Goal: Check status

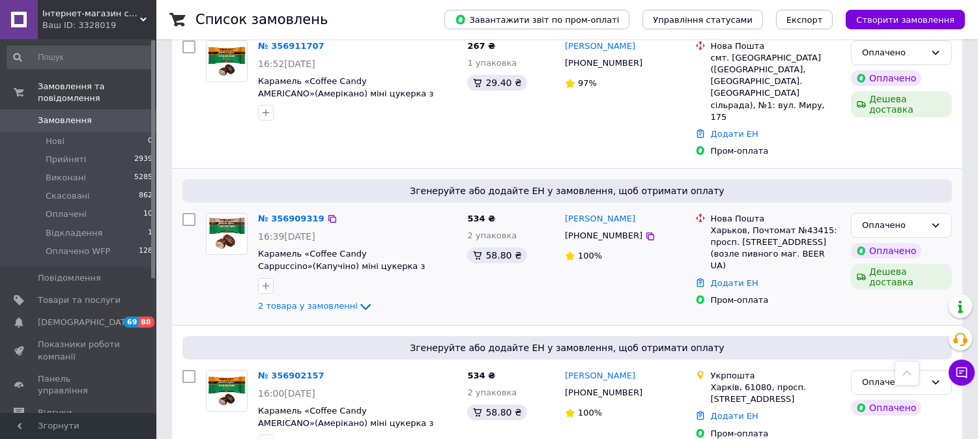
scroll to position [289, 0]
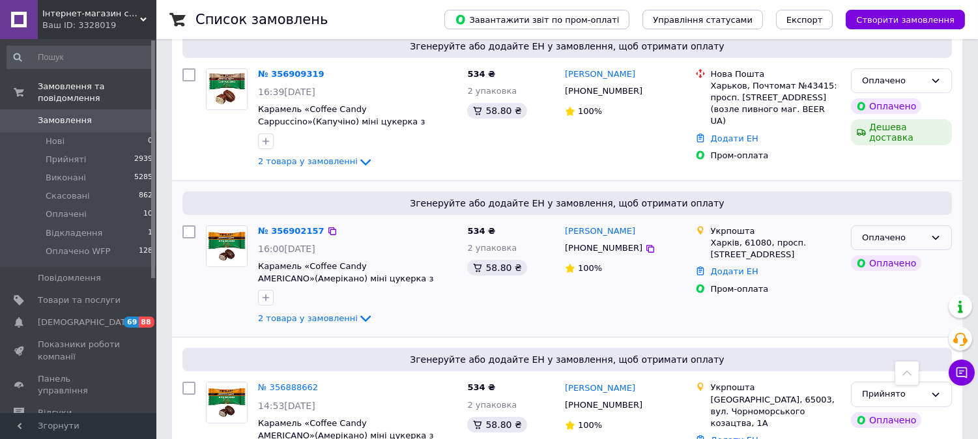
click at [938, 233] on icon at bounding box center [935, 238] width 10 height 10
click at [878, 253] on li "Прийнято" at bounding box center [902, 265] width 100 height 24
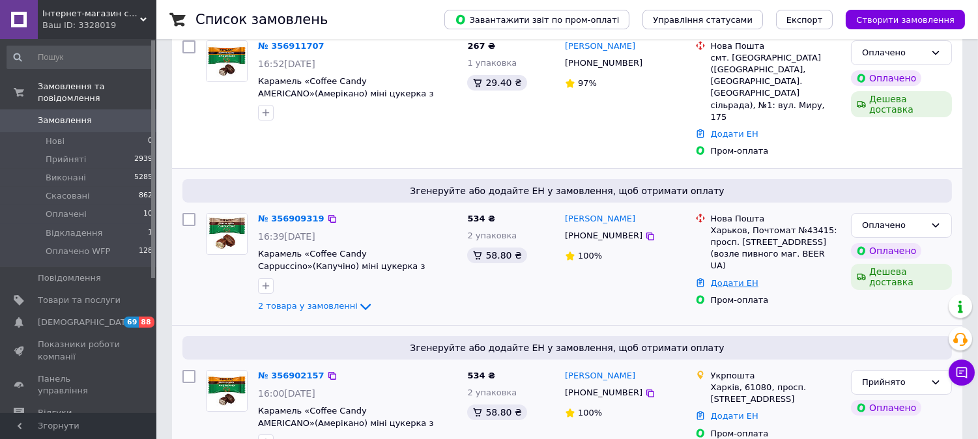
scroll to position [0, 0]
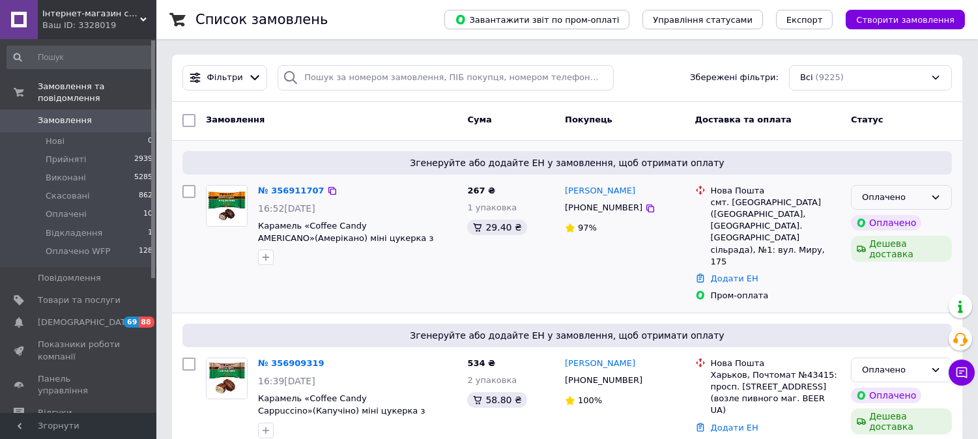
click at [935, 197] on icon at bounding box center [935, 197] width 10 height 10
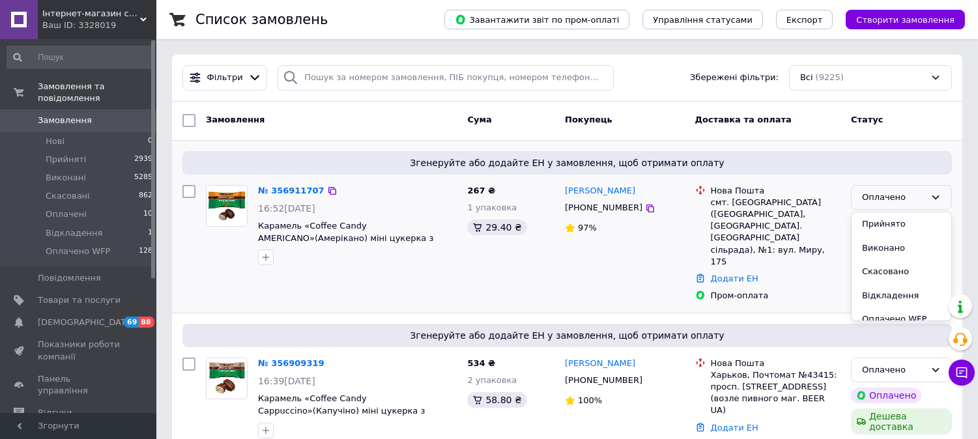
drag, startPoint x: 871, startPoint y: 223, endPoint x: 754, endPoint y: 255, distance: 121.6
click at [872, 223] on li "Прийнято" at bounding box center [902, 224] width 100 height 24
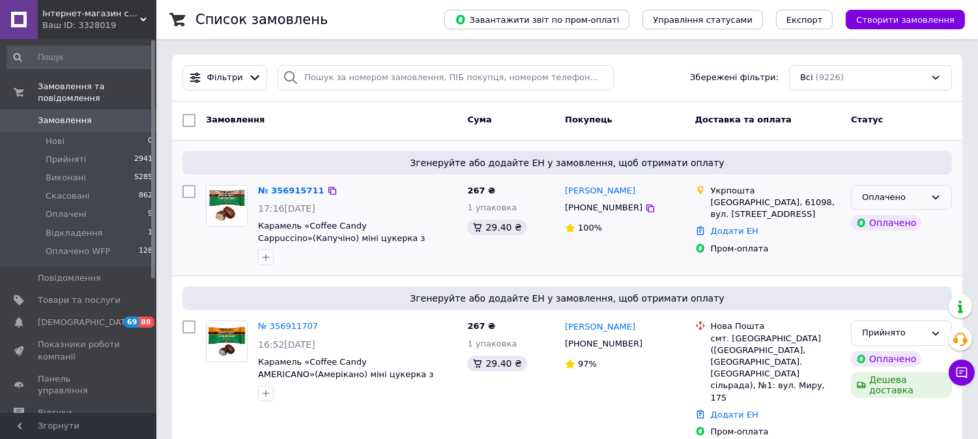
click at [936, 193] on icon at bounding box center [935, 197] width 10 height 10
click at [900, 220] on li "Прийнято" at bounding box center [902, 224] width 100 height 24
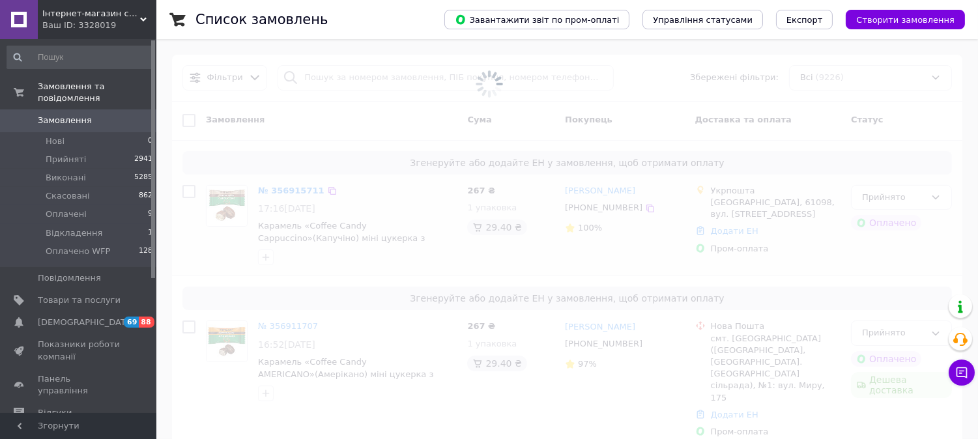
scroll to position [289, 0]
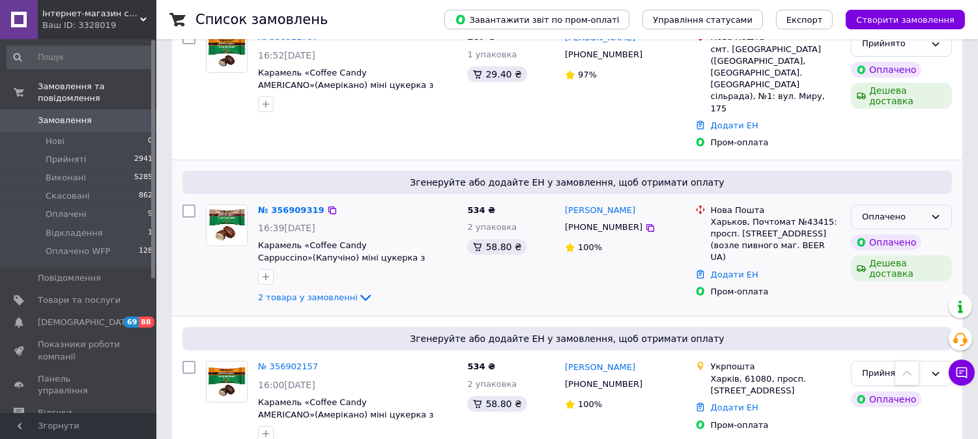
click at [940, 212] on icon at bounding box center [935, 217] width 10 height 10
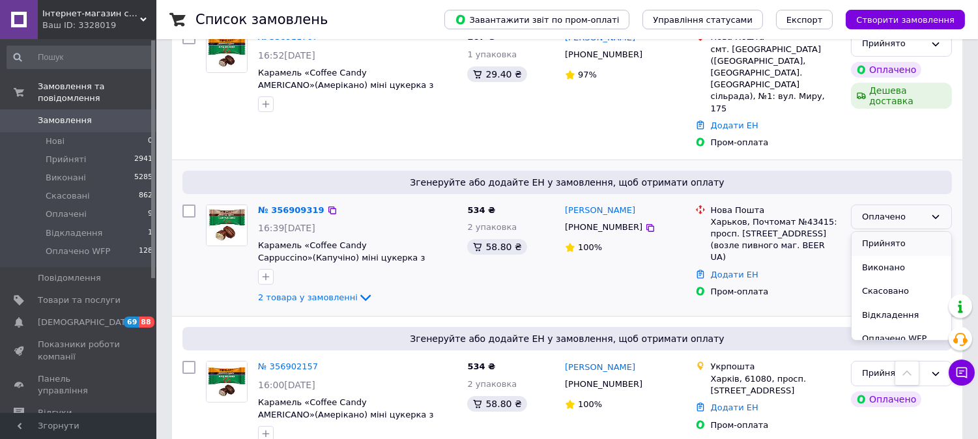
click at [910, 232] on li "Прийнято" at bounding box center [902, 244] width 100 height 24
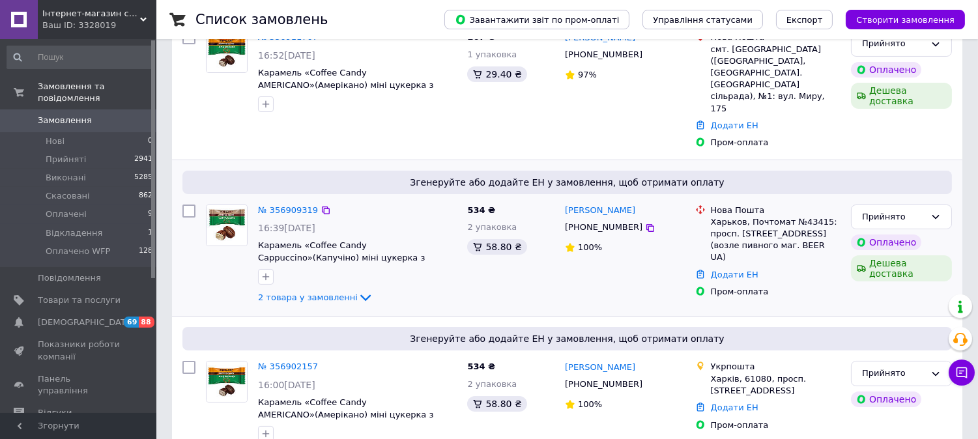
scroll to position [0, 0]
